Goal: Navigation & Orientation: Find specific page/section

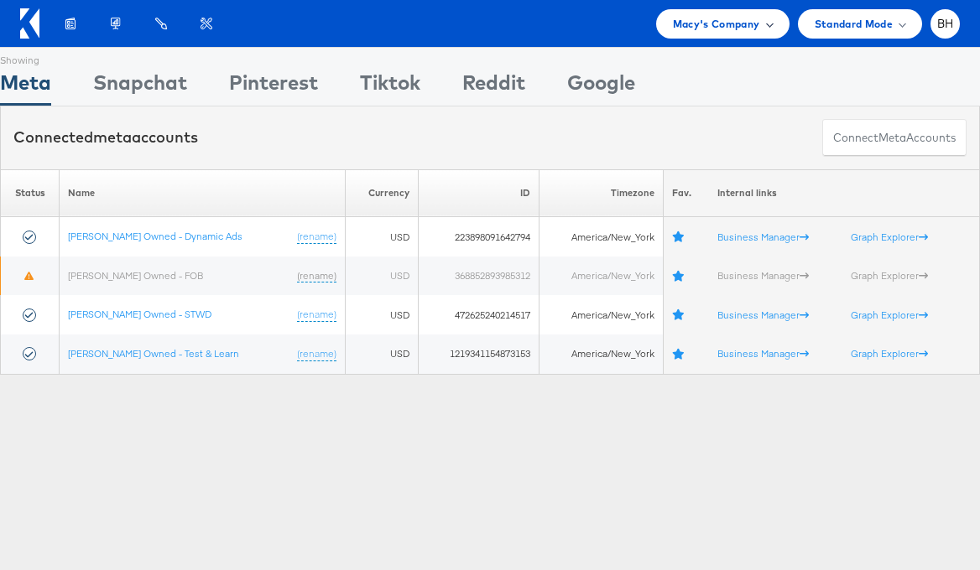
click at [744, 24] on span "Macy's Company" at bounding box center [716, 24] width 87 height 18
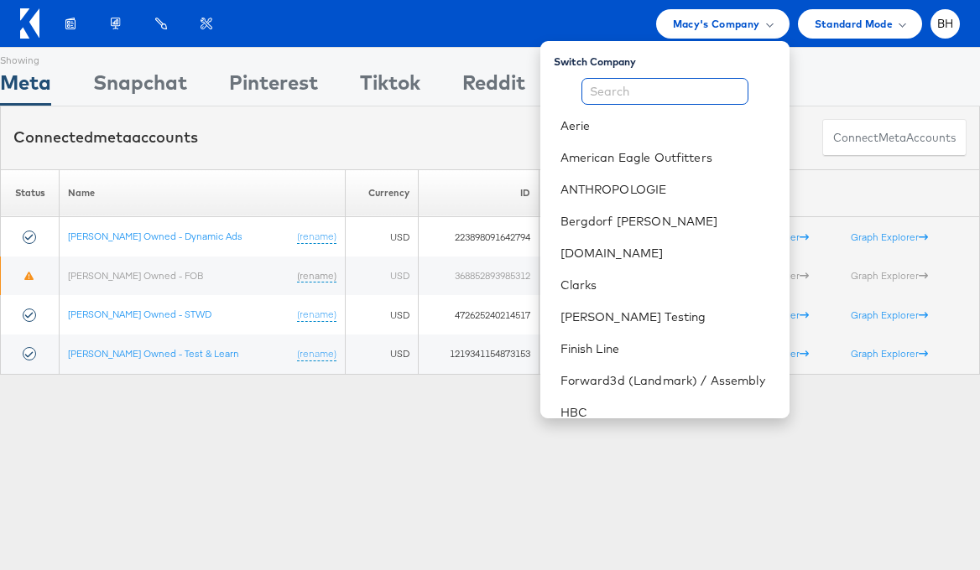
click at [680, 85] on input "text" at bounding box center [664, 91] width 167 height 27
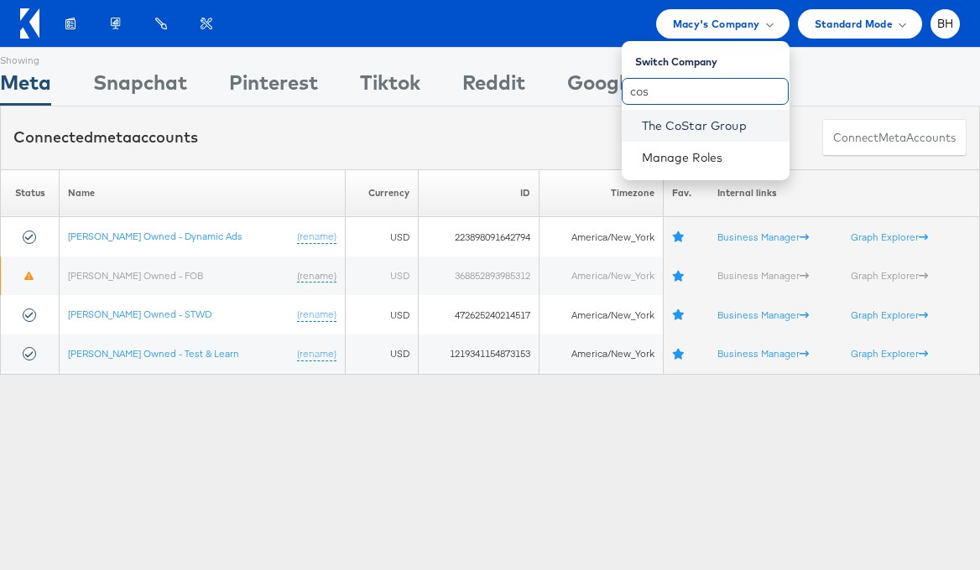
type input "cos"
click at [689, 119] on link "The CoStar Group" at bounding box center [709, 125] width 134 height 17
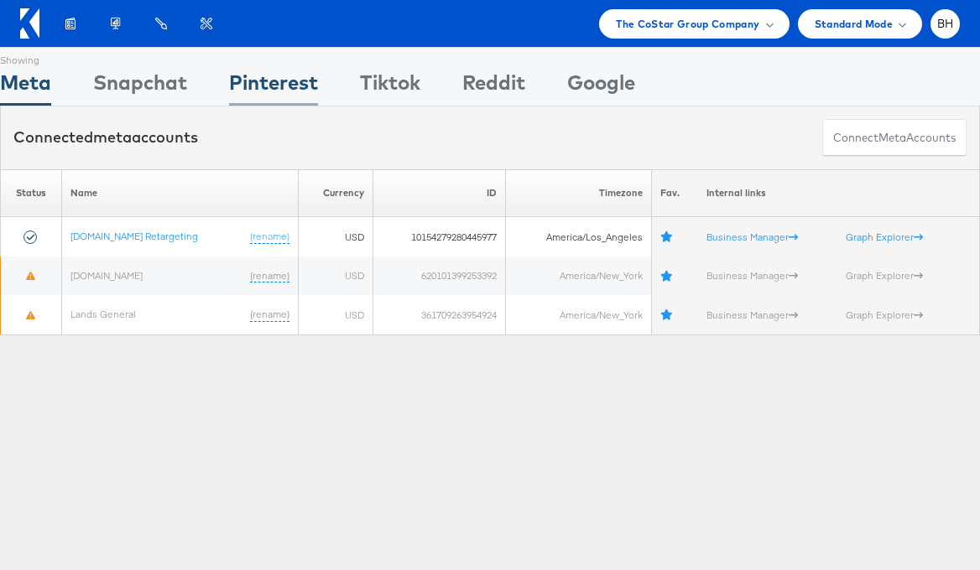
click at [294, 86] on div "Pinterest" at bounding box center [273, 87] width 89 height 38
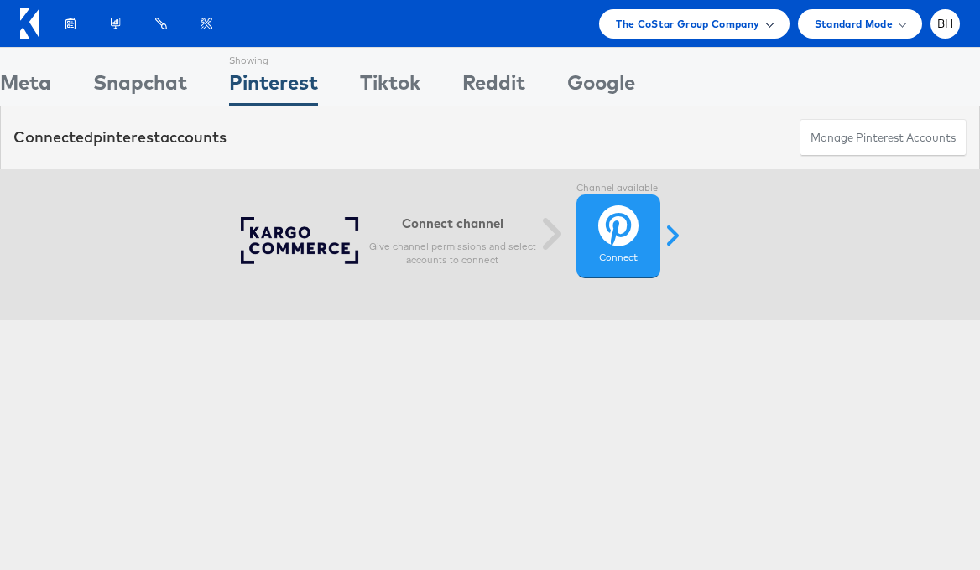
click at [731, 26] on span "The CoStar Group Company" at bounding box center [687, 24] width 143 height 18
